Goal: Find specific page/section: Find specific page/section

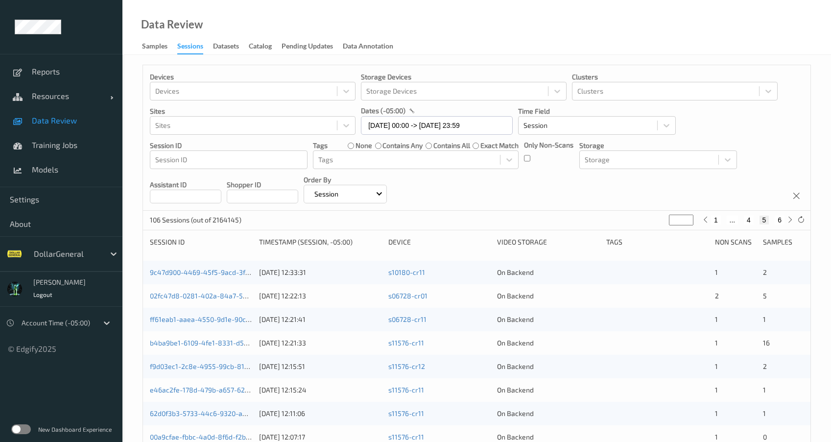
scroll to position [328, 0]
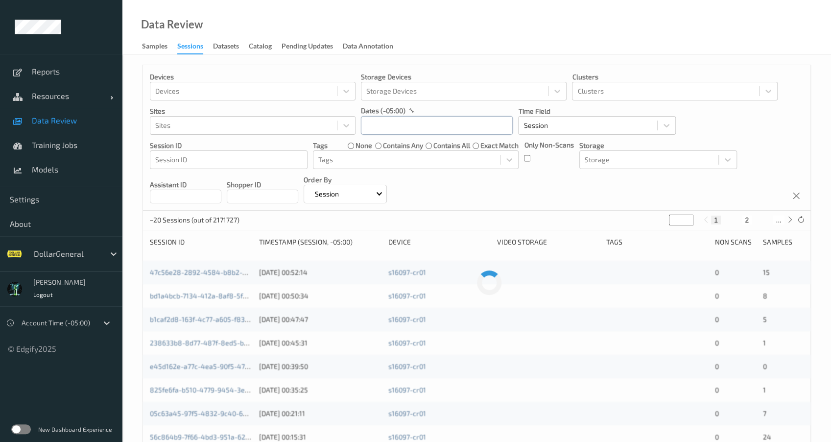
click at [404, 123] on input "text" at bounding box center [437, 125] width 152 height 19
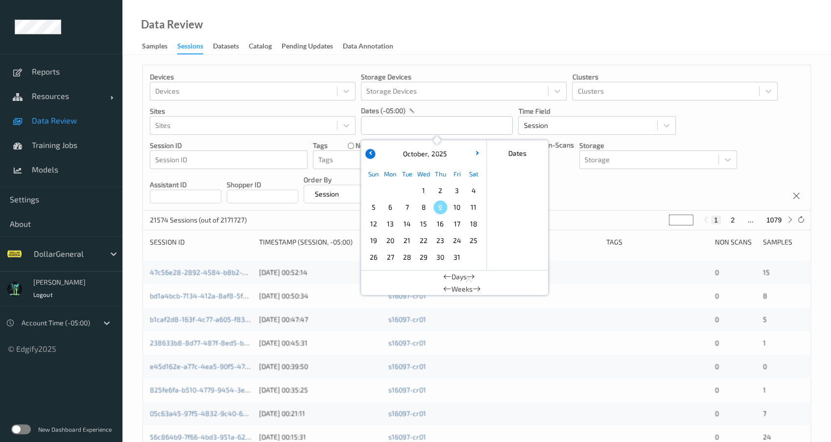
click at [371, 152] on icon "button" at bounding box center [371, 153] width 4 height 4
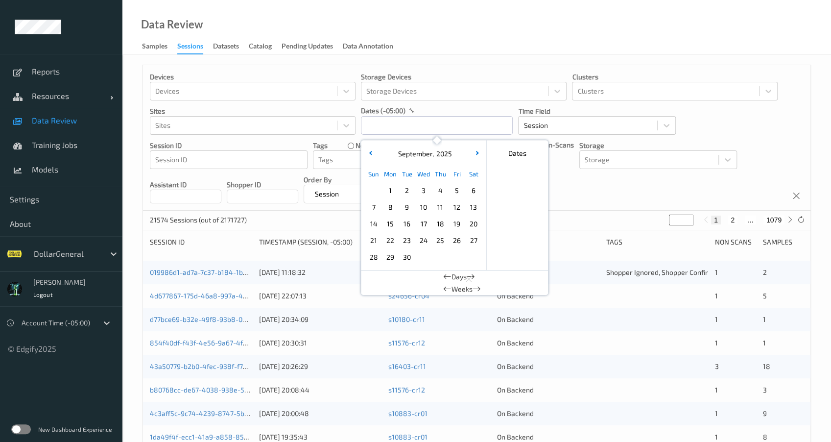
click at [375, 221] on span "14" at bounding box center [374, 224] width 14 height 14
click at [390, 223] on span "15" at bounding box center [391, 224] width 14 height 14
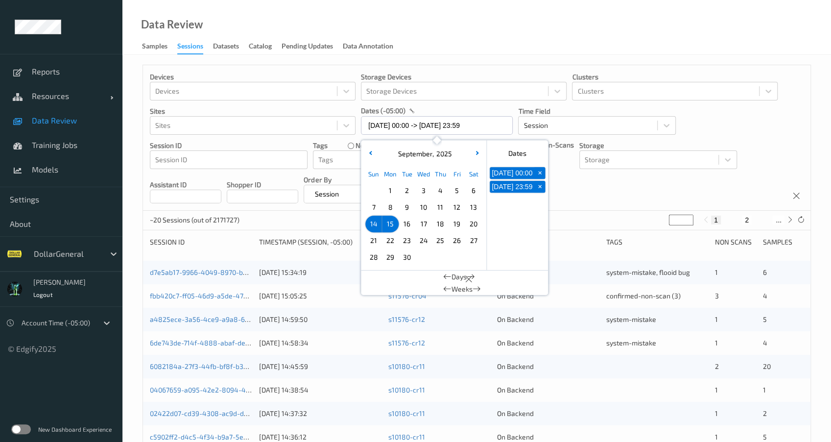
click at [389, 225] on span "15" at bounding box center [391, 224] width 14 height 14
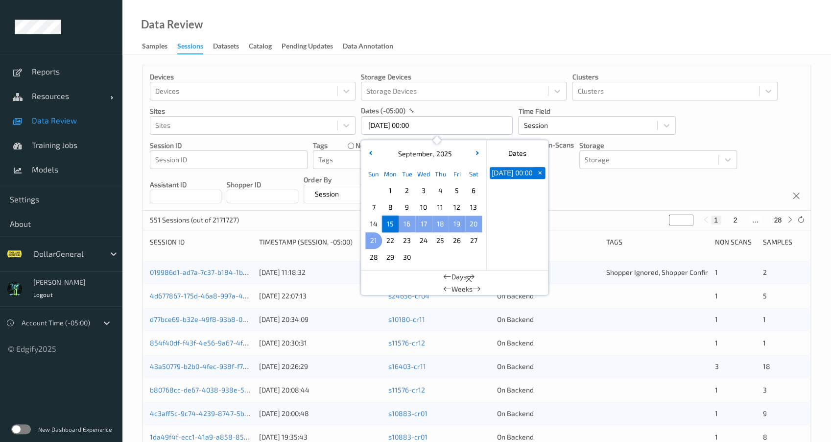
click at [371, 241] on span "21" at bounding box center [374, 241] width 14 height 14
type input "[DATE] 00:00 -> [DATE] 23:59"
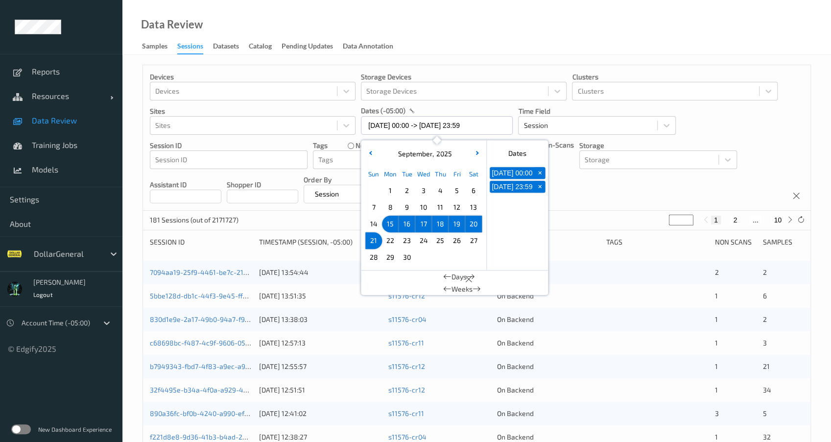
click at [332, 214] on div "181 Sessions (out of 2171727) * 1 2 ... 10" at bounding box center [477, 221] width 668 height 20
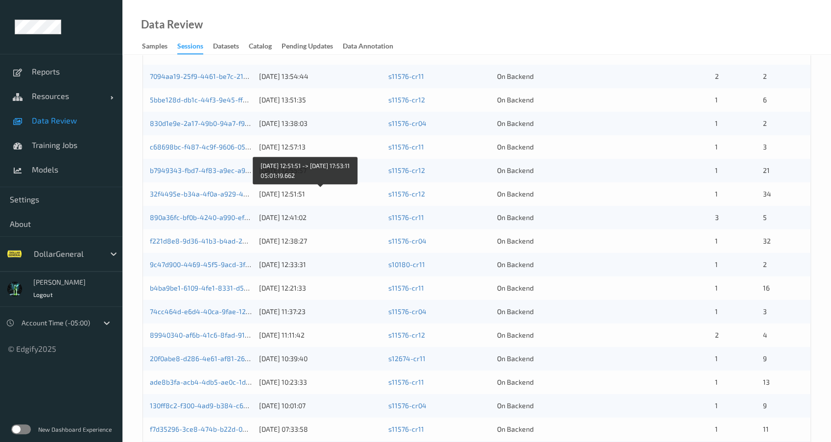
scroll to position [328, 0]
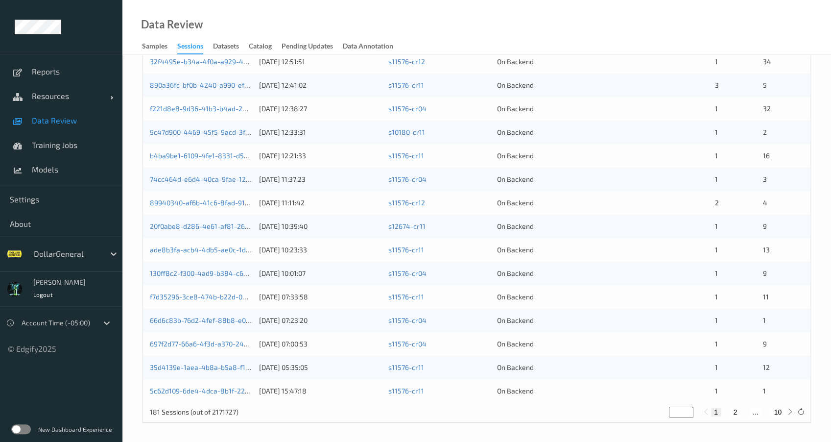
click at [776, 411] on button "10" at bounding box center [778, 412] width 14 height 9
type input "**"
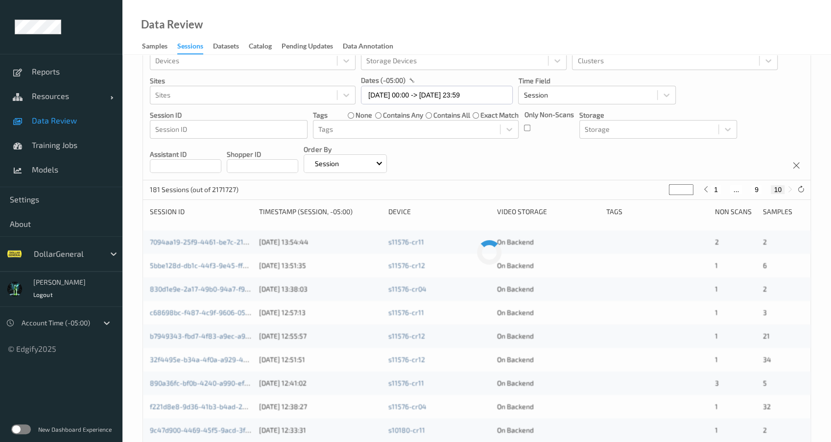
scroll to position [0, 0]
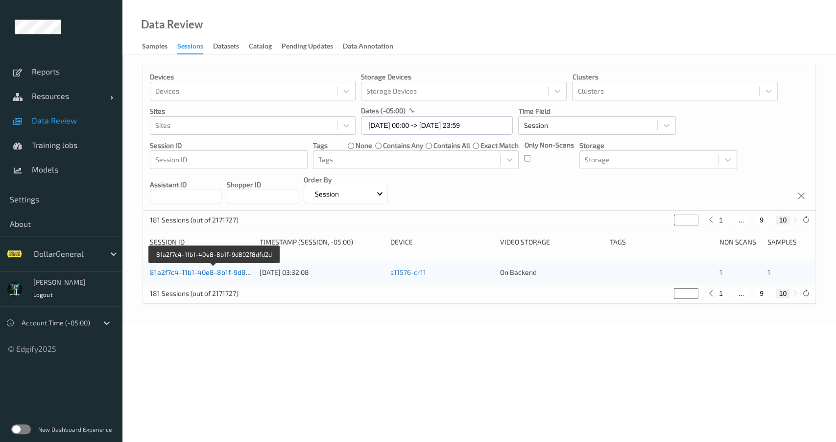
click at [235, 274] on link "81a2f7c4-11b1-40e8-8b1f-9d892f8dfd2d" at bounding box center [214, 272] width 129 height 8
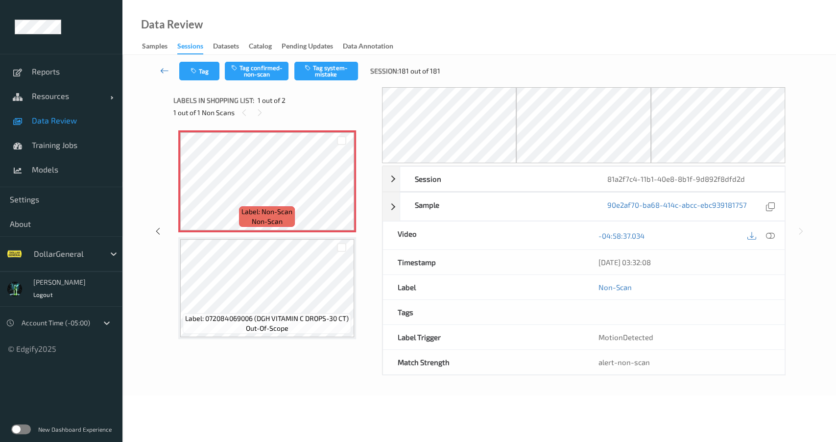
click at [162, 72] on icon at bounding box center [164, 71] width 9 height 10
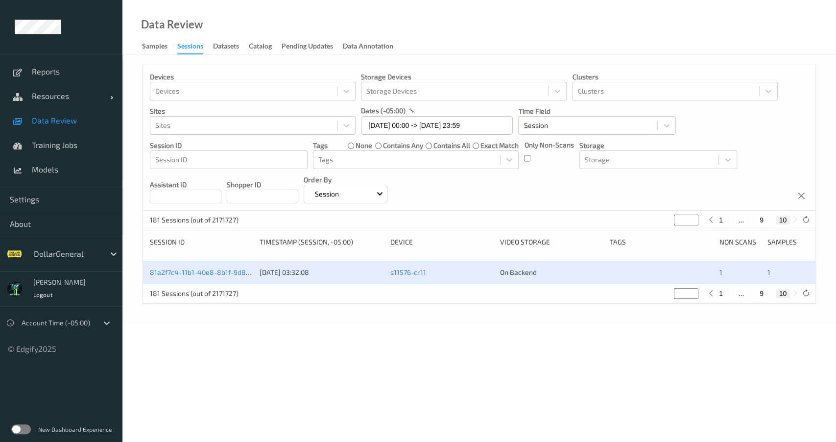
click at [760, 294] on button "9" at bounding box center [762, 293] width 10 height 9
type input "*"
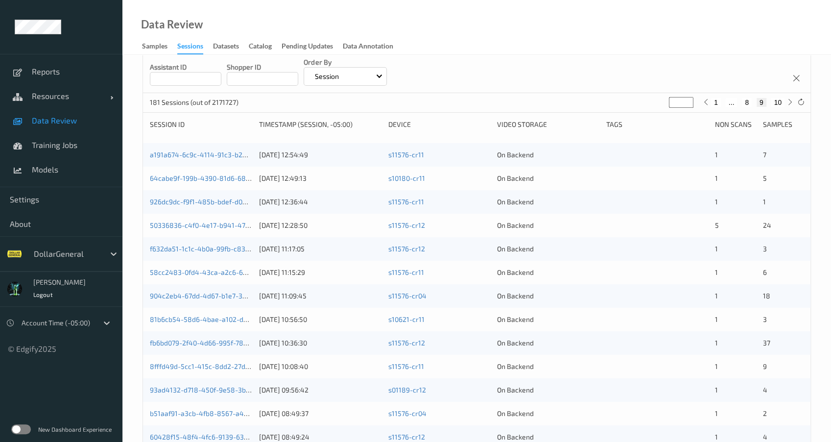
scroll to position [235, 0]
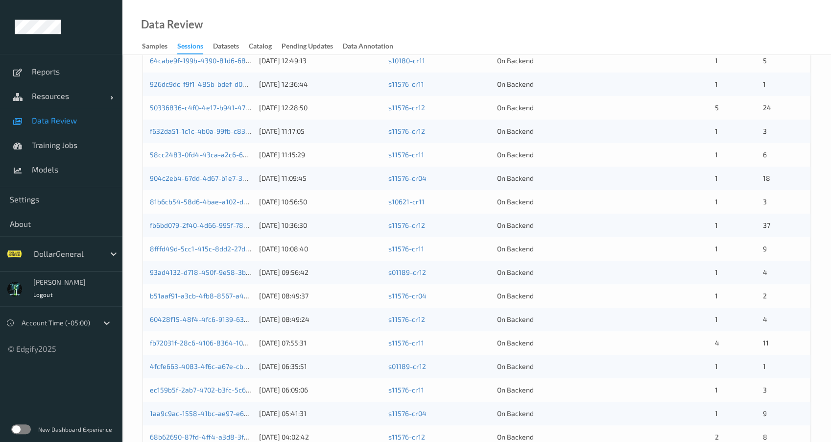
click at [209, 301] on div "b51aaf91-a3cb-4fb8-8567-a47bc2a3deae [DATE] 08:49:37 s11576-cr04 On Backend 1 2" at bounding box center [477, 296] width 668 height 24
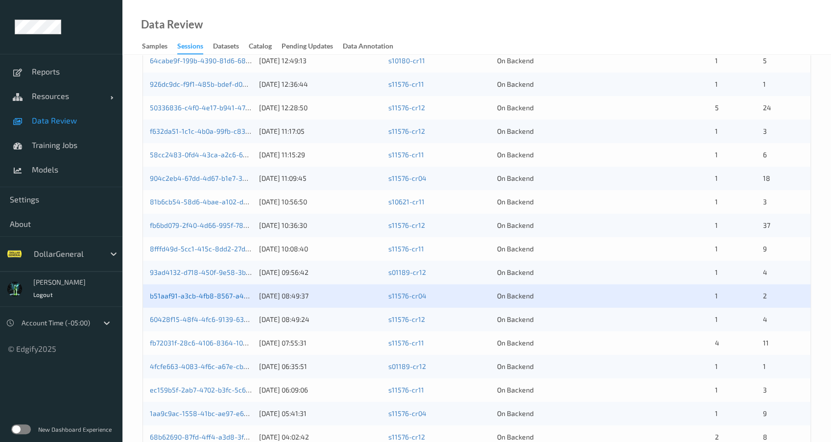
click at [211, 291] on link "b51aaf91-a3cb-4fb8-8567-a47bc2a3deae" at bounding box center [216, 295] width 132 height 8
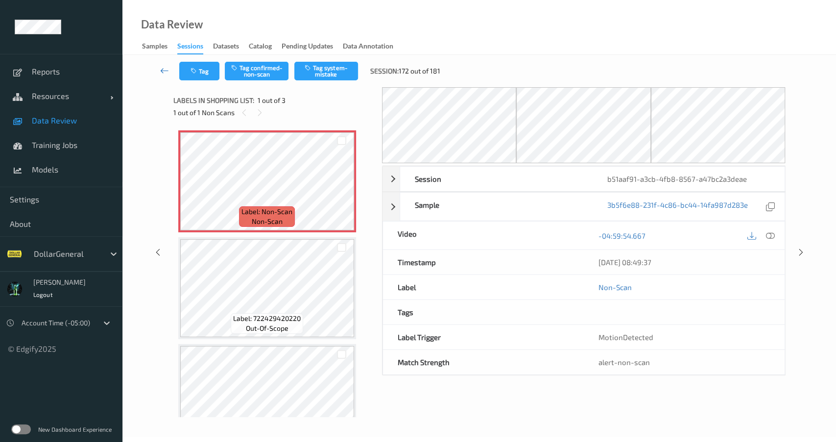
click at [158, 72] on link at bounding box center [164, 71] width 30 height 19
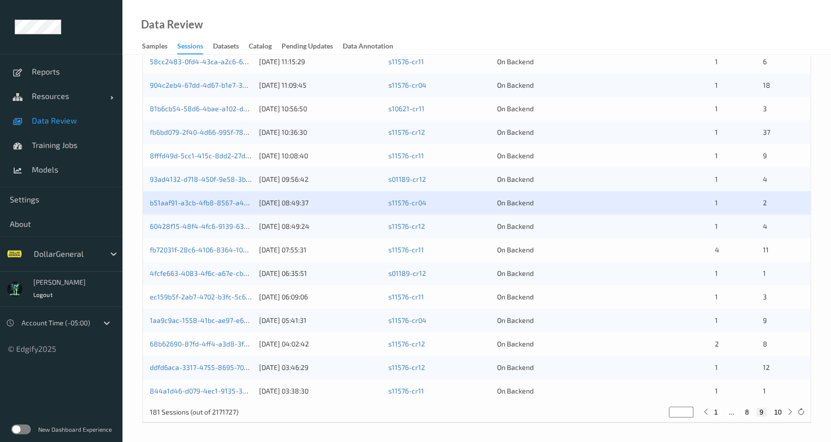
click at [717, 411] on button "1" at bounding box center [716, 412] width 10 height 9
type input "*"
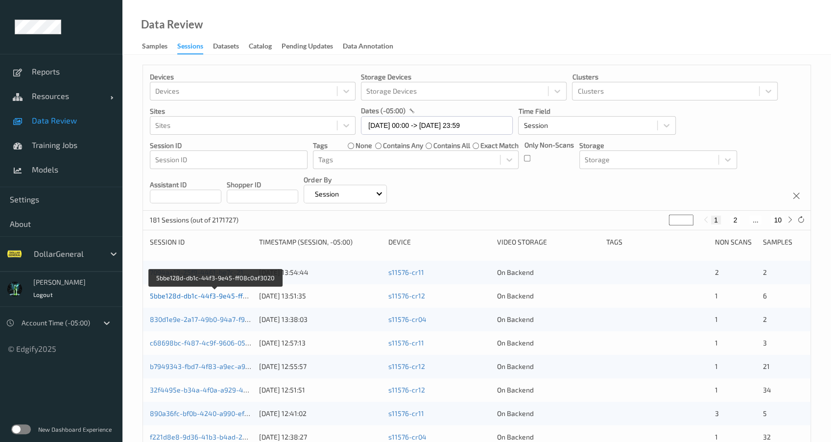
click at [216, 294] on link "5bbe128d-db1c-44f3-9e45-ff08c0af3020" at bounding box center [215, 295] width 131 height 8
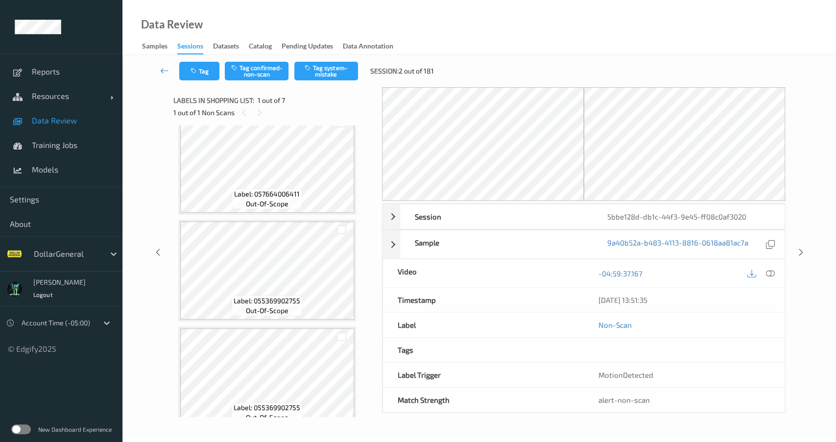
scroll to position [460, 0]
